Goal: Use online tool/utility: Utilize a website feature to perform a specific function

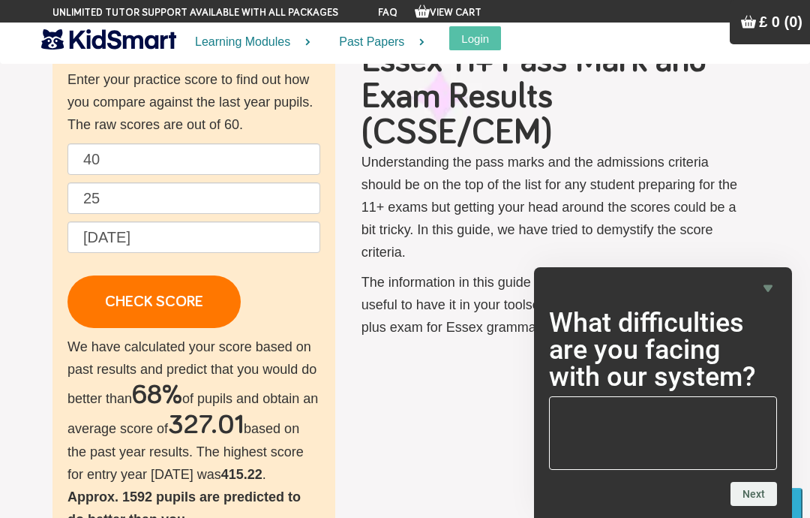
scroll to position [84, 0]
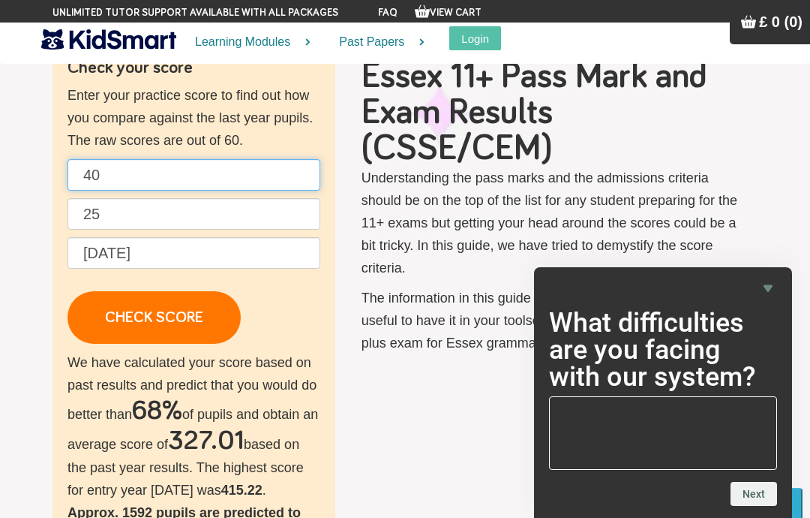
click at [145, 165] on input "40" at bounding box center [194, 175] width 253 height 32
click at [193, 170] on input "40" at bounding box center [194, 175] width 253 height 32
type input "4"
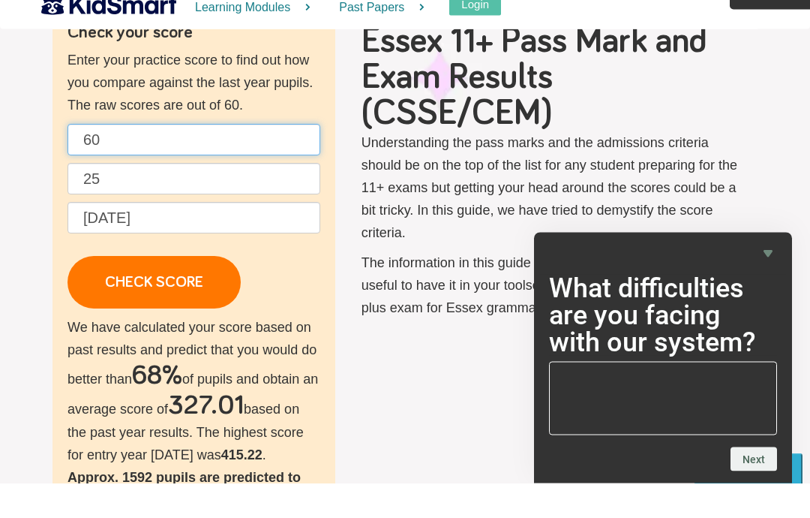
type input "60"
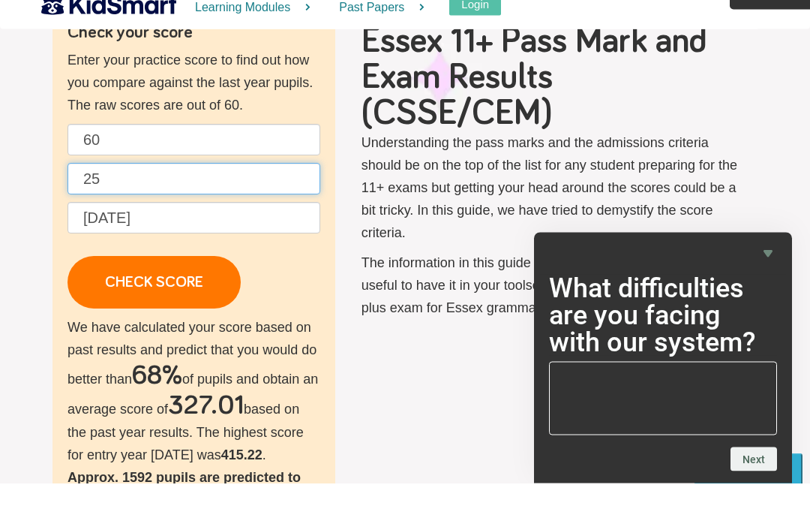
click at [247, 198] on input "25" at bounding box center [194, 214] width 253 height 32
type input "2"
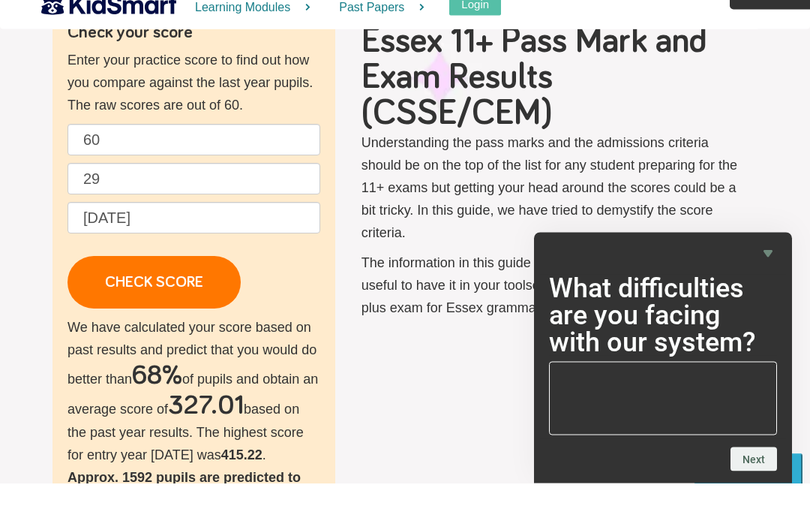
scroll to position [119, 0]
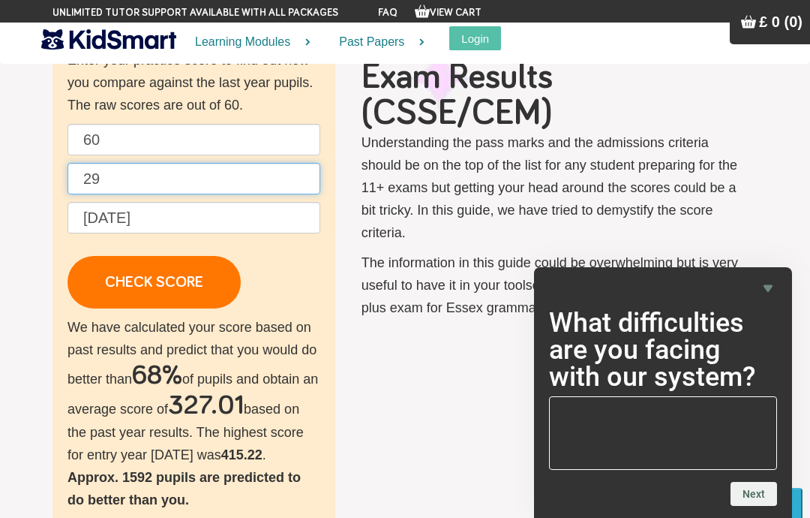
type input "29"
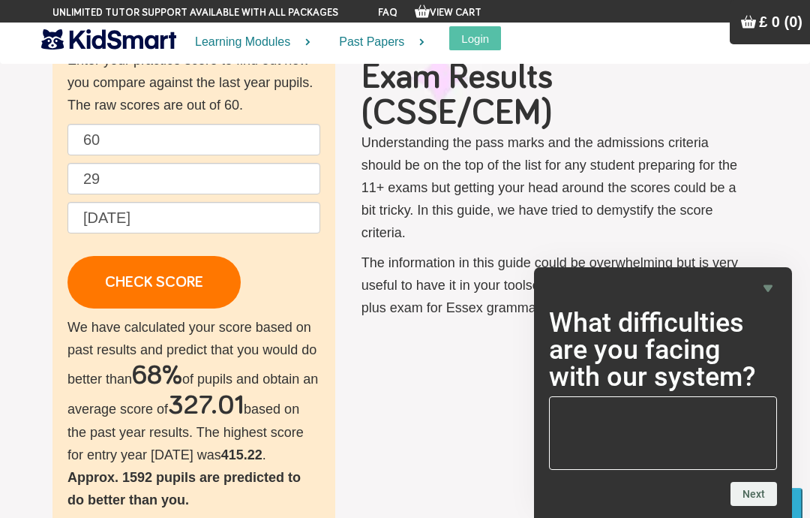
click at [188, 285] on link "CHECK SCORE" at bounding box center [154, 282] width 173 height 53
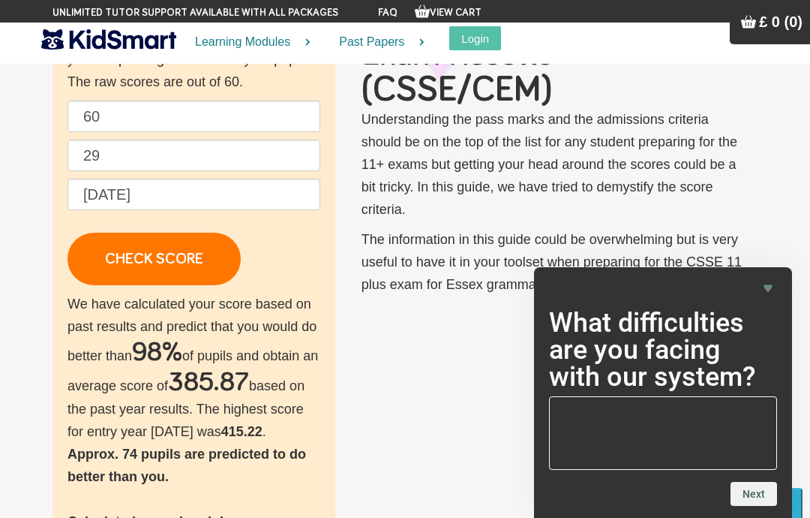
scroll to position [170, 0]
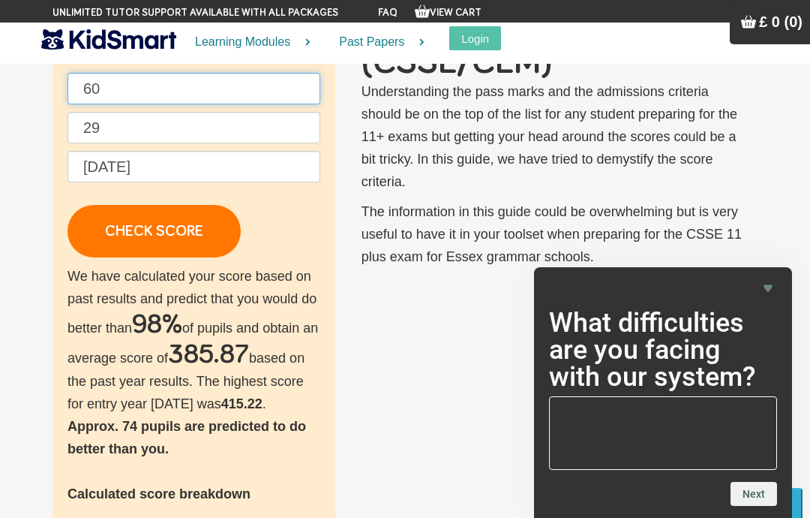
click at [111, 74] on input "60" at bounding box center [194, 89] width 253 height 32
click at [122, 80] on input "60" at bounding box center [194, 89] width 253 height 32
click at [146, 104] on input "60" at bounding box center [194, 89] width 253 height 32
type input "6"
type input "40"
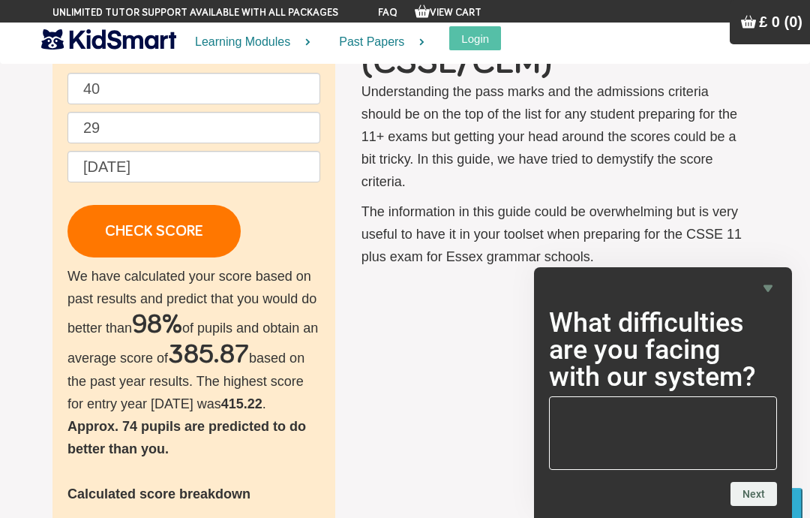
click at [133, 221] on link "CHECK SCORE" at bounding box center [154, 231] width 173 height 53
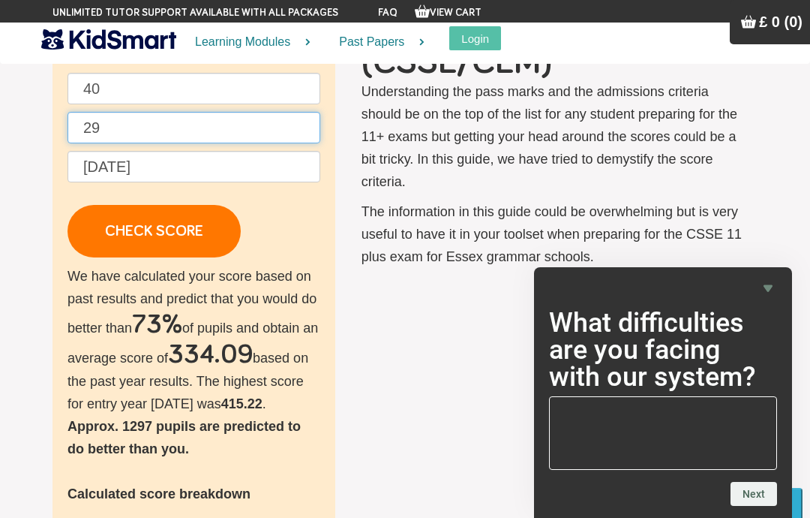
click at [141, 127] on input "29" at bounding box center [194, 128] width 253 height 32
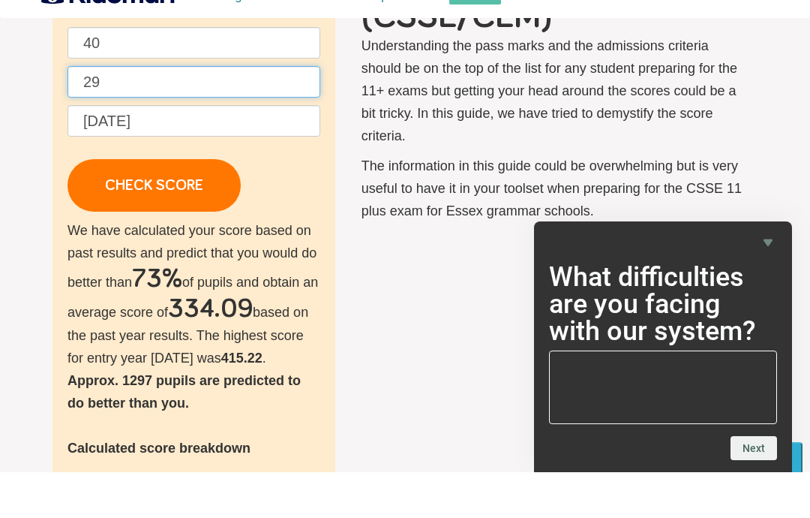
type input "2"
type input "13"
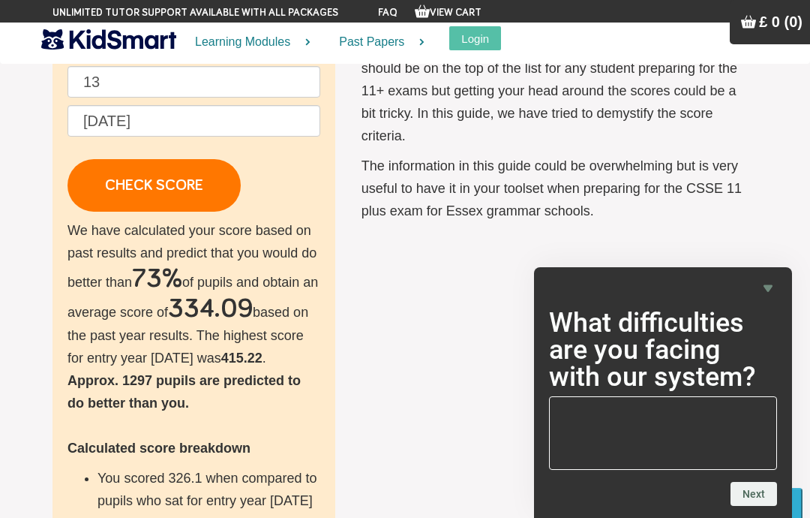
click at [103, 191] on link "CHECK SCORE" at bounding box center [154, 185] width 173 height 53
